Goal: Task Accomplishment & Management: Use online tool/utility

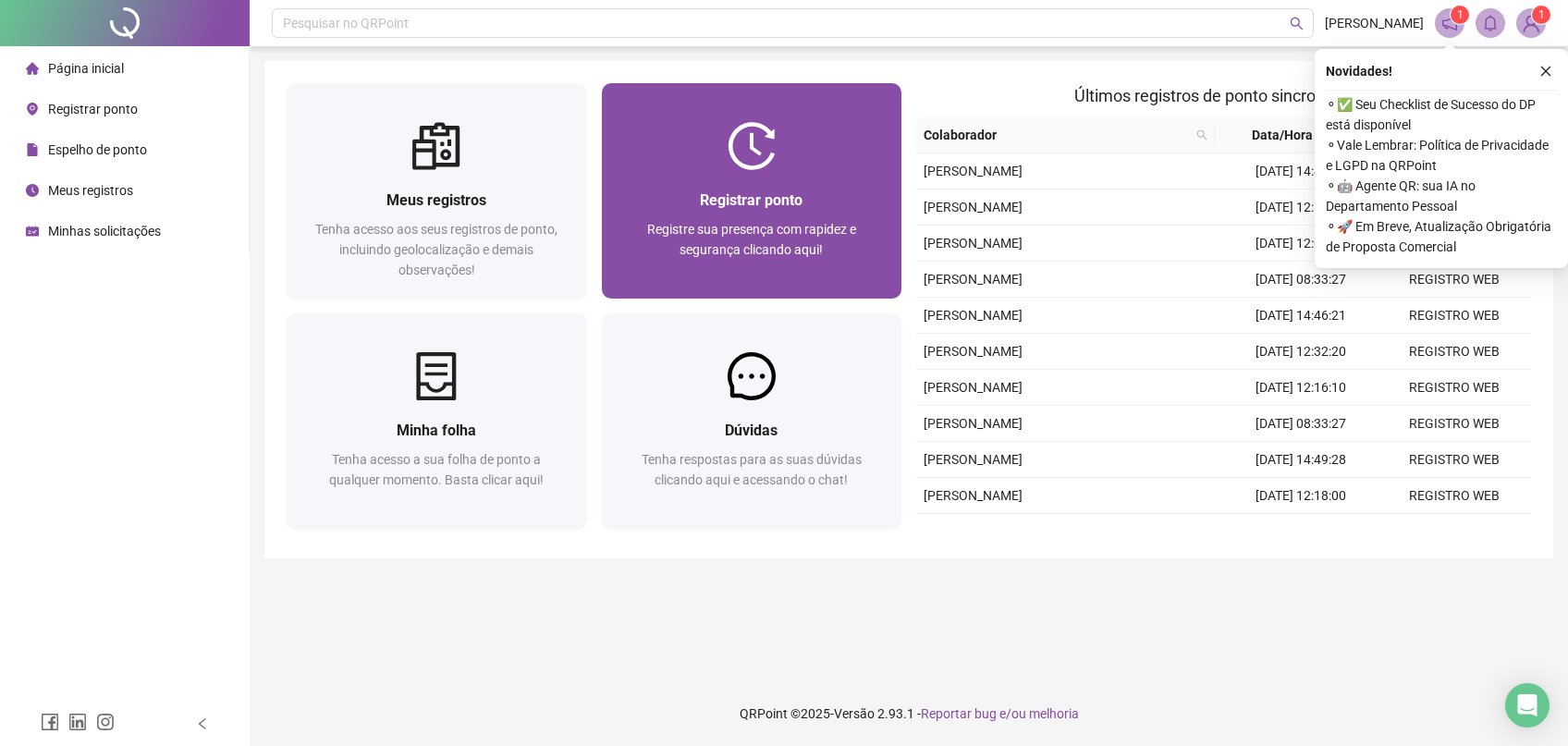
click at [781, 186] on div "Registrar ponto Registre sua presença com rapidez e segurança clicando aqui!" at bounding box center [752, 234] width 301 height 129
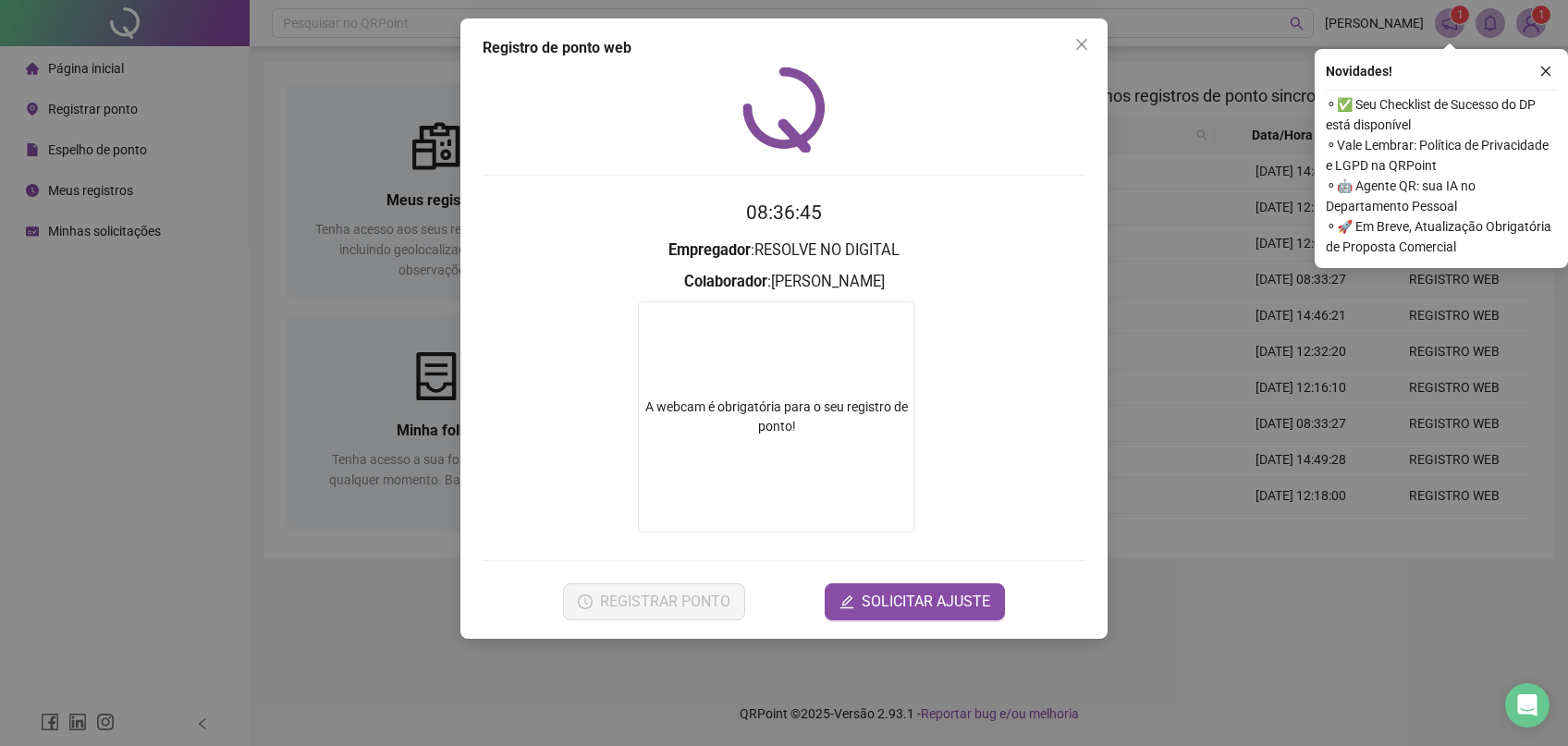
click at [573, 116] on div at bounding box center [784, 109] width 602 height 86
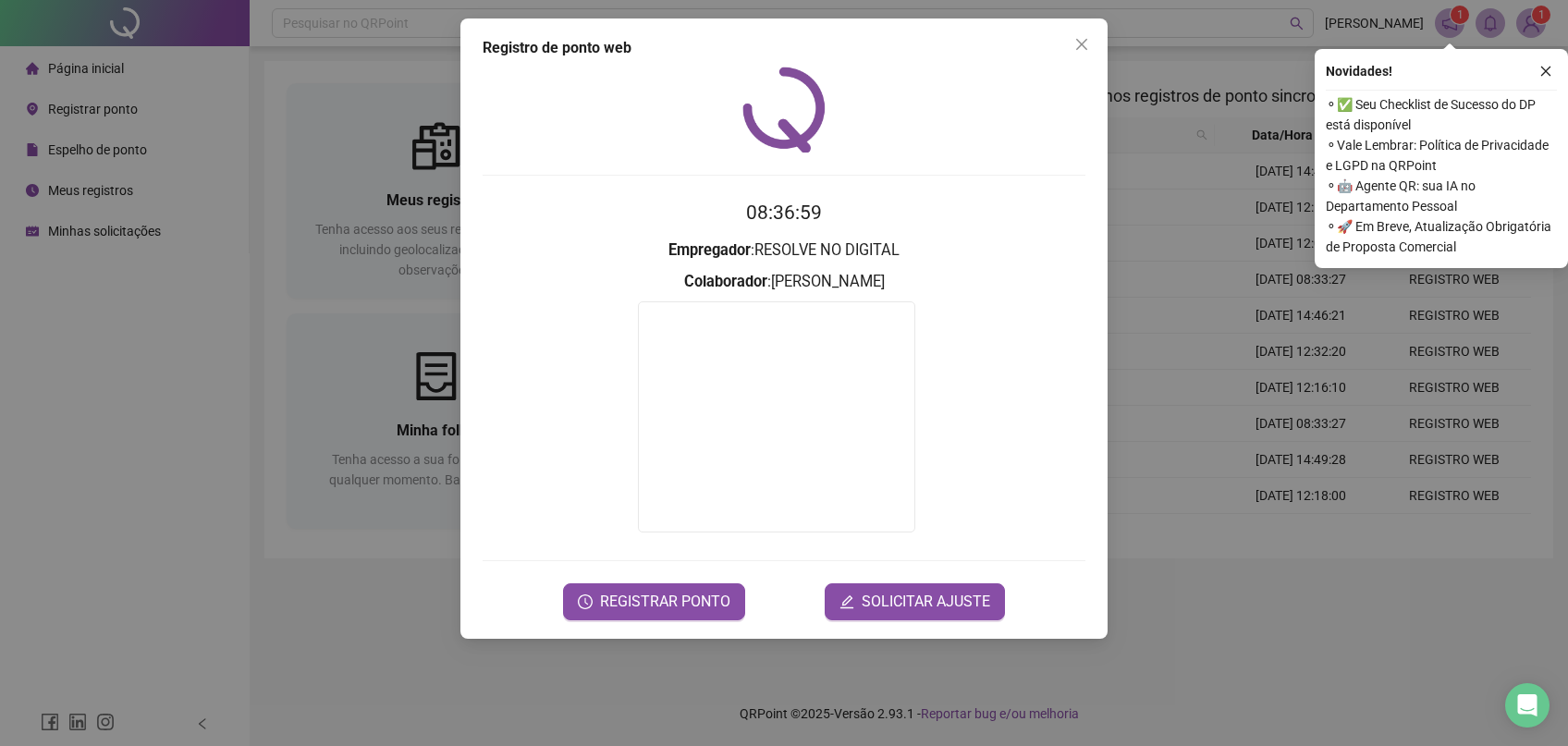
click at [680, 626] on div "Registro de ponto web 08:36:59 Empregador : RESOLVE NO DIGITAL Colaborador : [P…" at bounding box center [784, 329] width 647 height 620
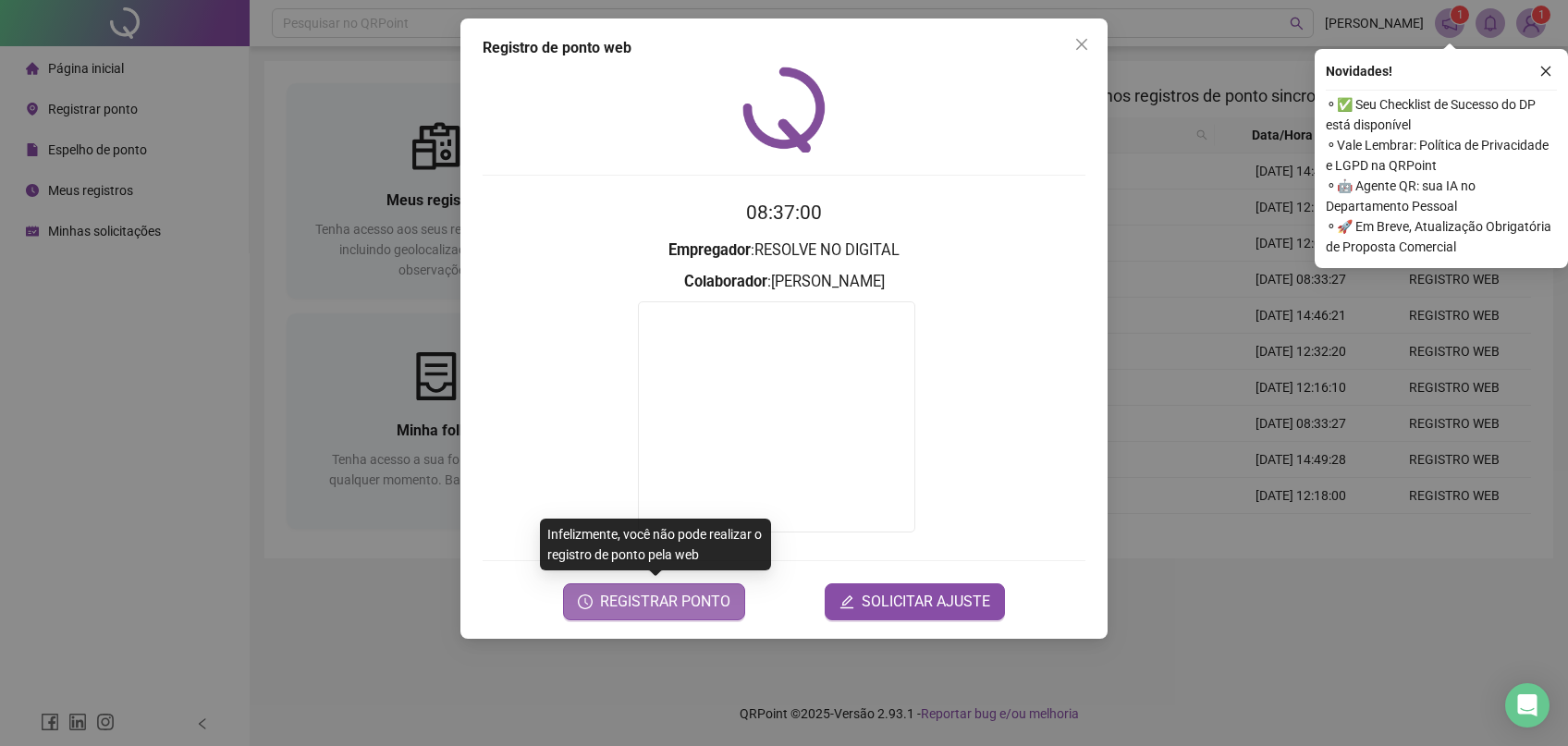
click at [678, 613] on button "REGISTRAR PONTO" at bounding box center [654, 602] width 182 height 37
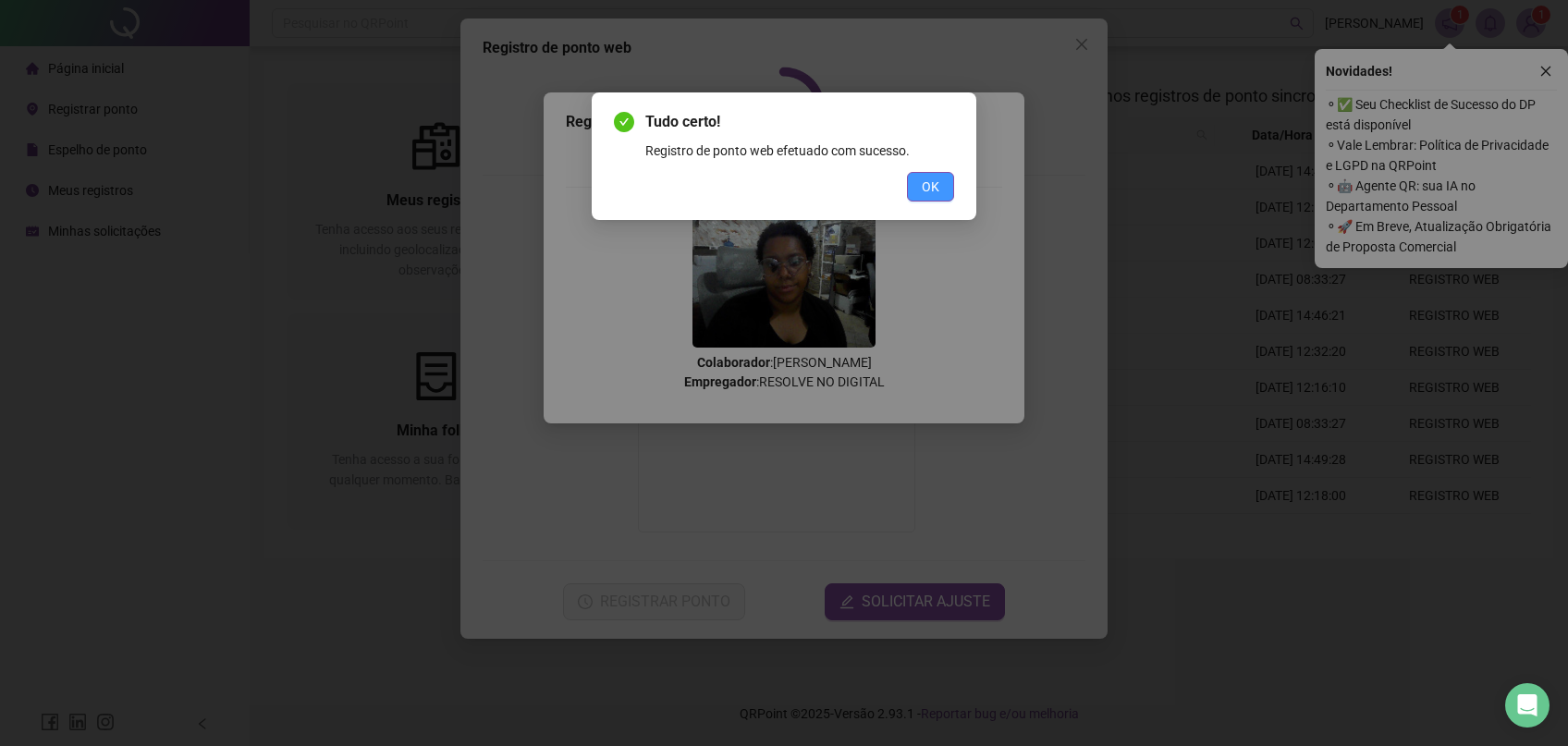
click at [924, 181] on span "OK" at bounding box center [930, 187] width 18 height 21
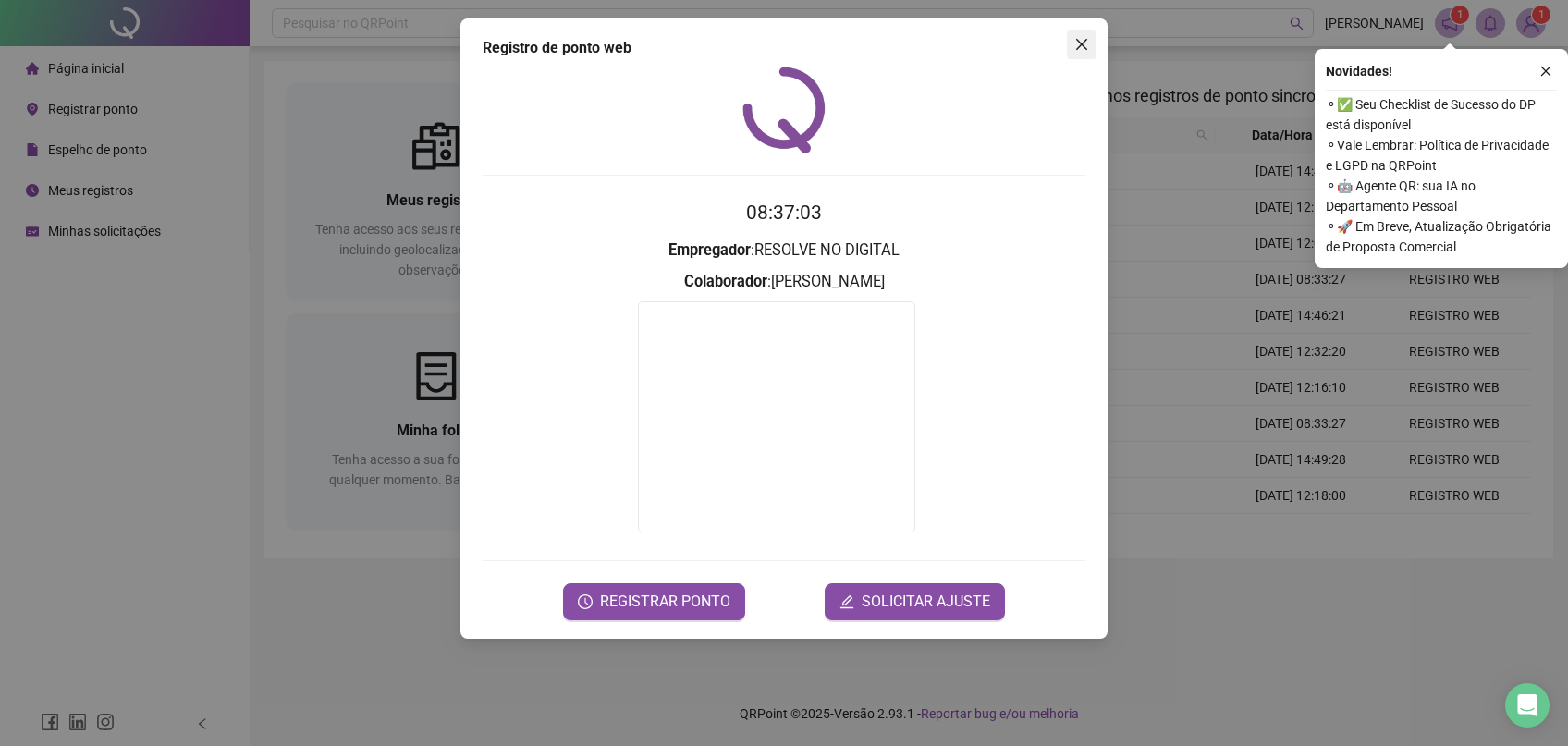
click at [1082, 41] on icon "close" at bounding box center [1081, 45] width 15 height 15
